Goal: Check status: Check status

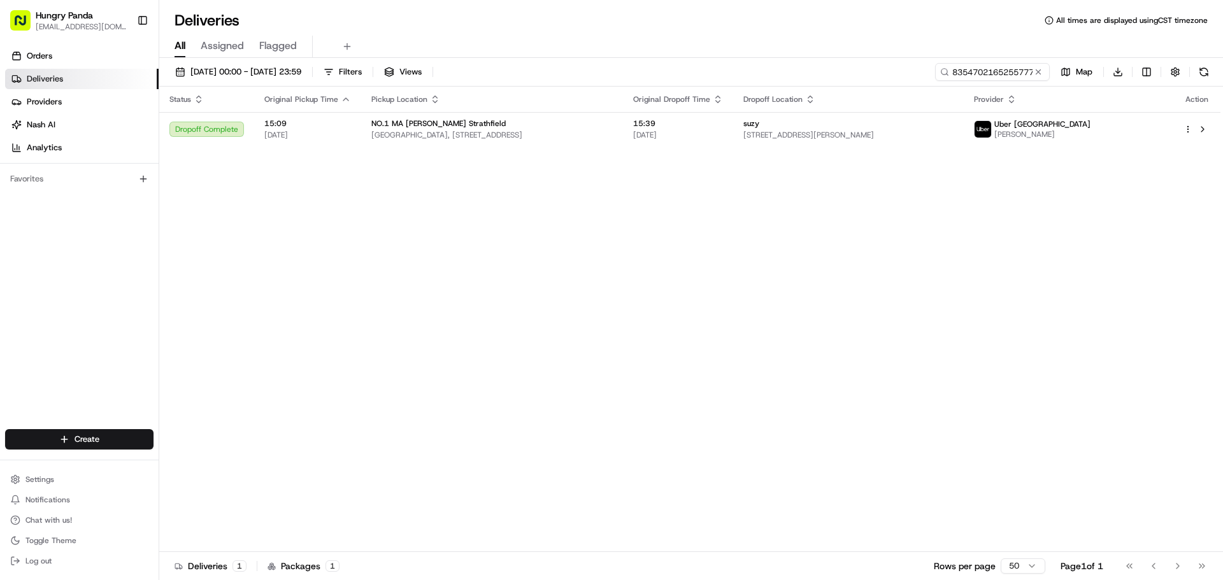
type input "8354702165255777372018"
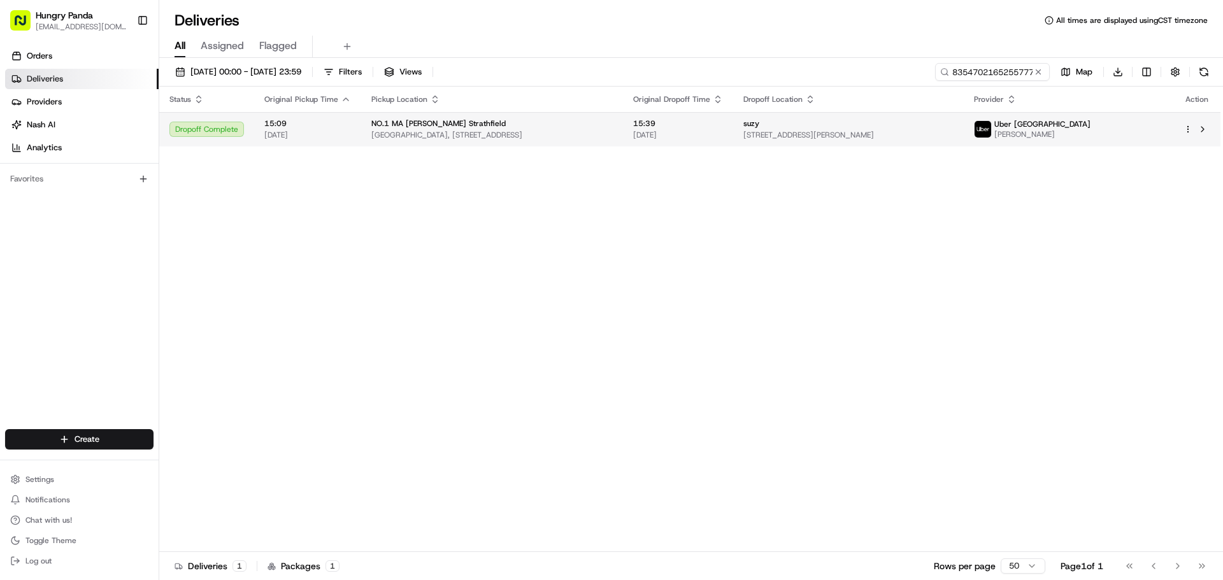
drag, startPoint x: 0, startPoint y: 0, endPoint x: 1105, endPoint y: 118, distance: 1111.3
click at [1105, 118] on td "Uber [GEOGRAPHIC_DATA] [PERSON_NAME]" at bounding box center [1069, 129] width 210 height 34
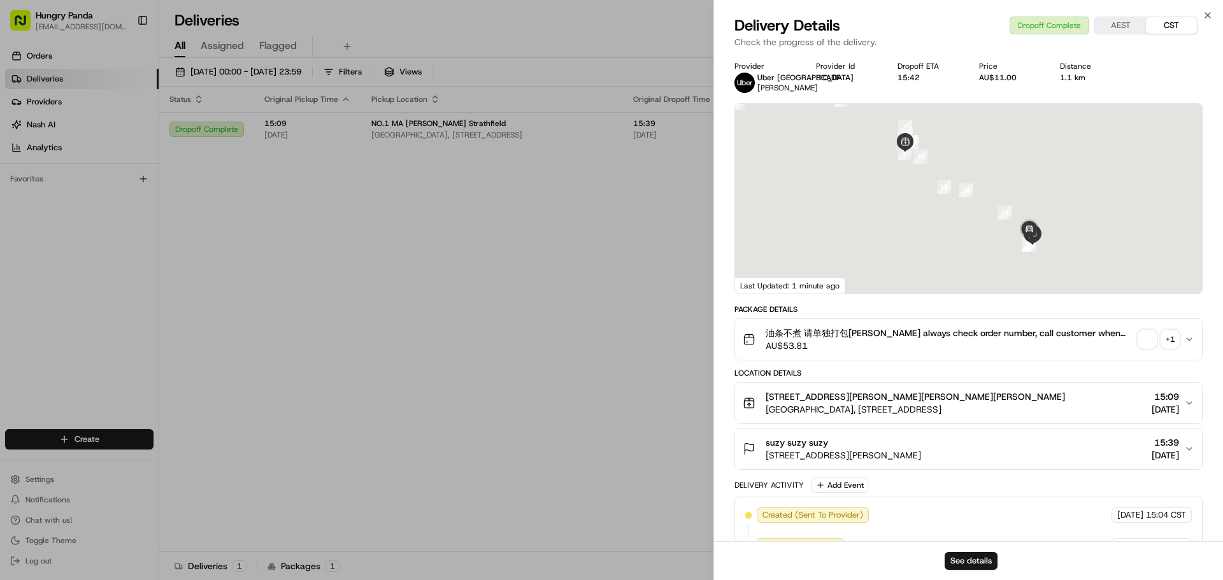
click at [1143, 342] on span "button" at bounding box center [1147, 340] width 18 height 18
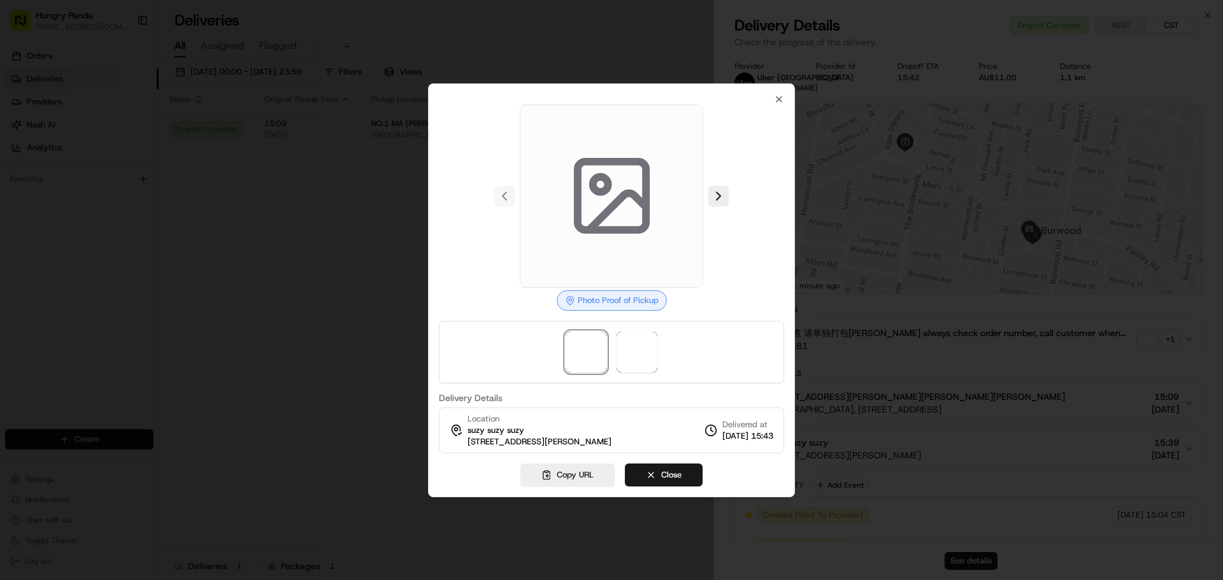
click at [671, 359] on div at bounding box center [611, 352] width 345 height 62
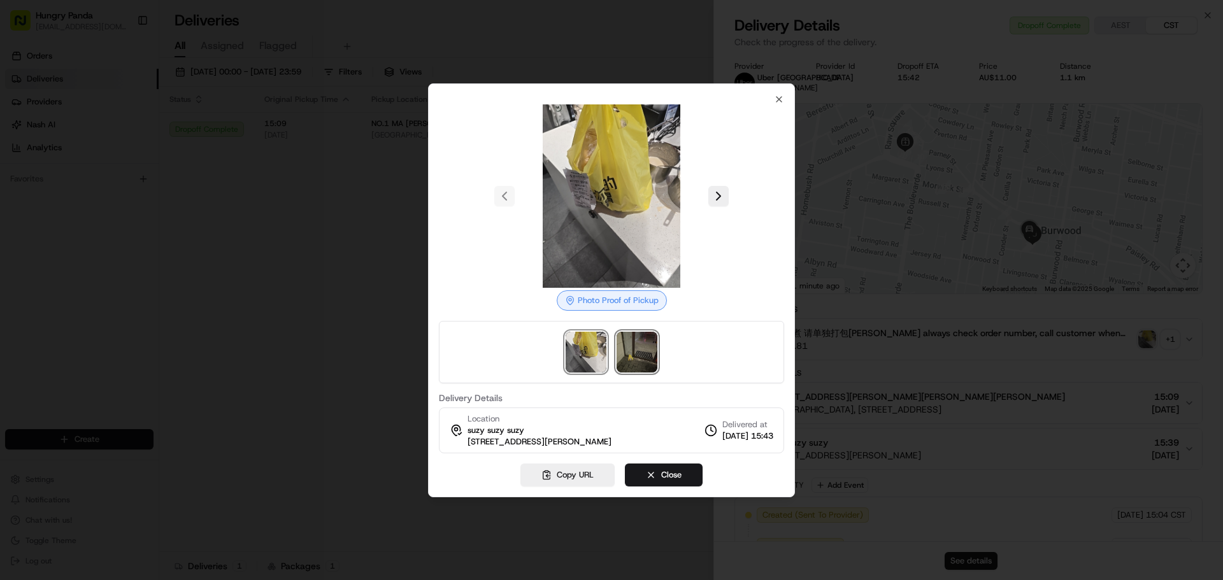
click at [638, 355] on img at bounding box center [637, 352] width 41 height 41
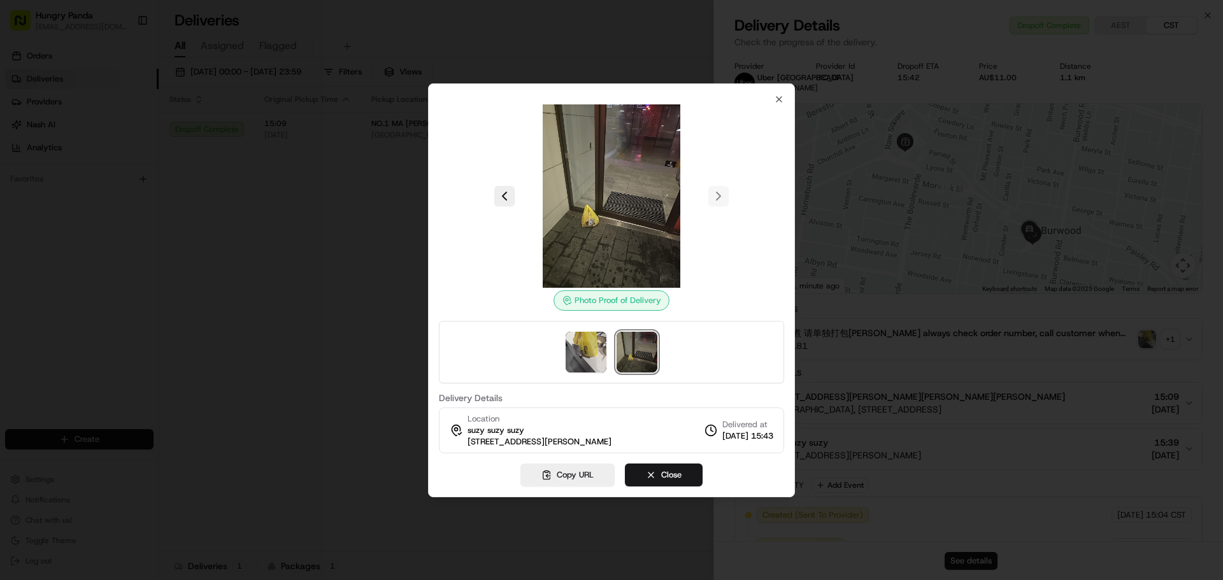
click at [638, 355] on img at bounding box center [637, 352] width 41 height 41
